Goal: Check status: Check status

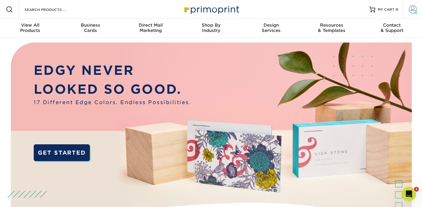
click at [413, 9] on span at bounding box center [412, 9] width 8 height 8
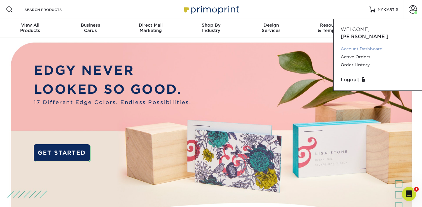
click at [357, 45] on link "Account Dashboard" at bounding box center [378, 49] width 74 height 8
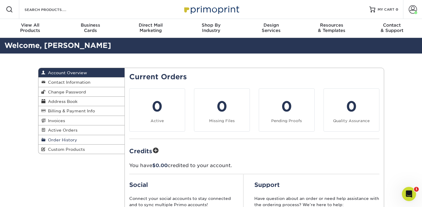
click at [67, 137] on span "Order History" at bounding box center [62, 139] width 32 height 5
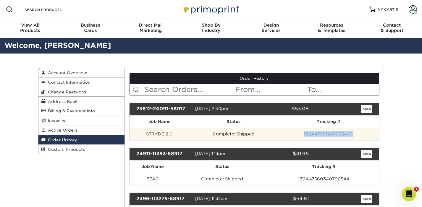
click at [320, 134] on link "1Z2A47561243955420" at bounding box center [328, 134] width 49 height 5
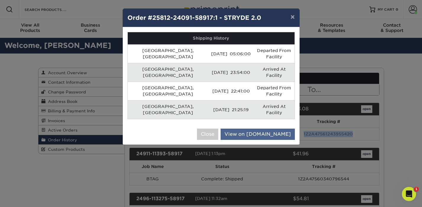
click at [266, 129] on link "View on UPS.com" at bounding box center [258, 134] width 74 height 11
click at [218, 129] on button "Close" at bounding box center [207, 134] width 21 height 11
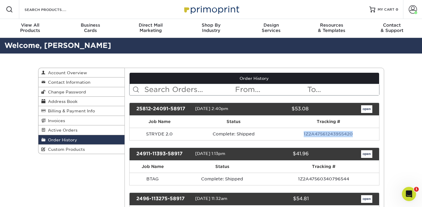
click at [366, 110] on link "open" at bounding box center [366, 109] width 11 height 8
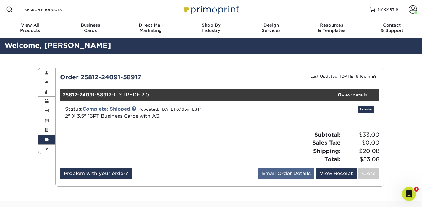
click at [286, 172] on link "Email Order Details" at bounding box center [286, 173] width 56 height 11
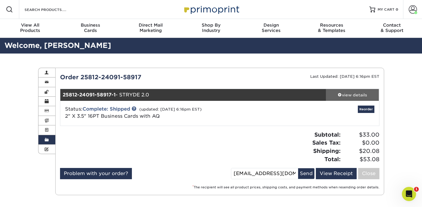
click at [352, 96] on div "view details" at bounding box center [352, 95] width 53 height 6
